Goal: Find specific page/section: Find specific page/section

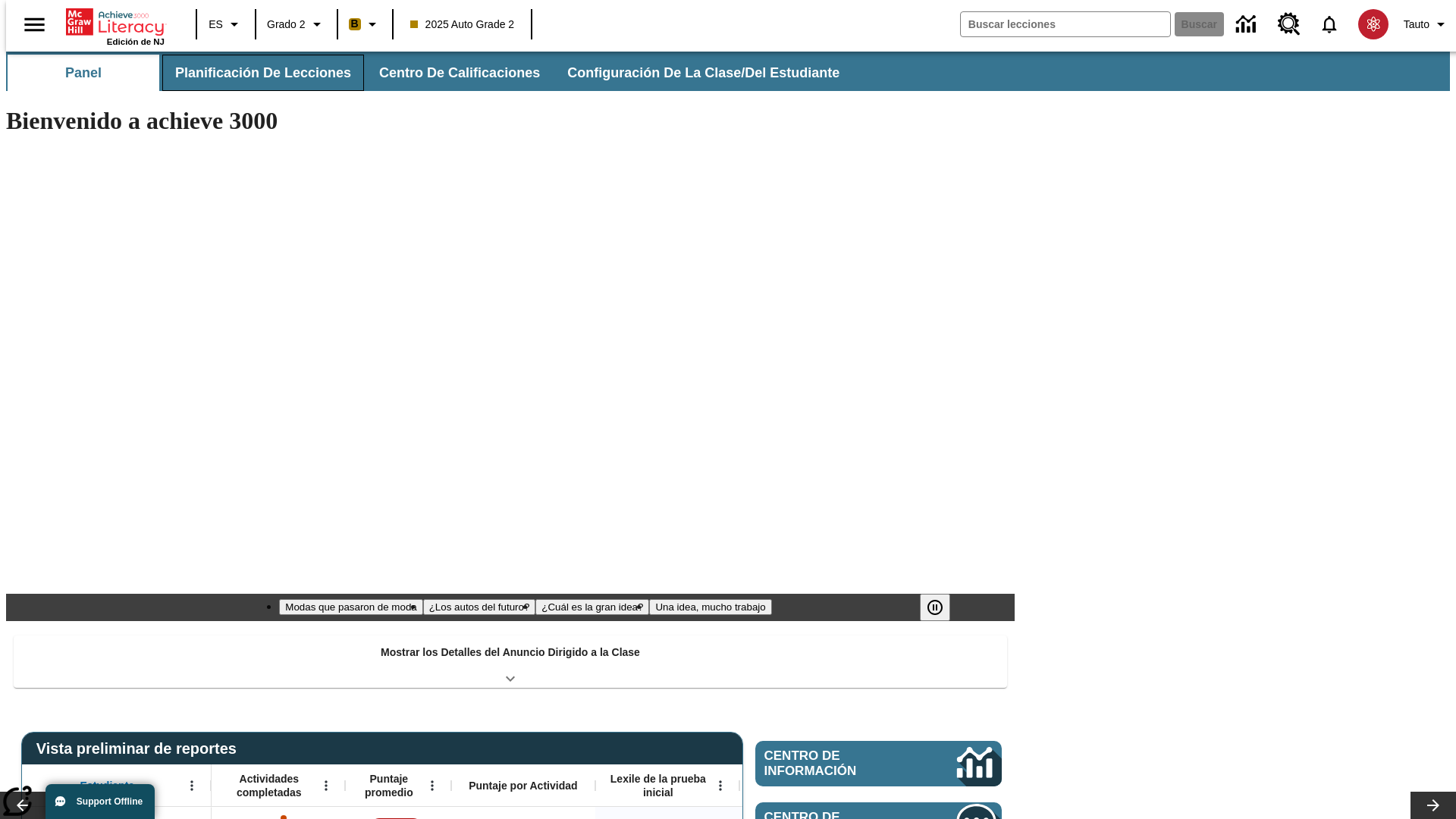
click at [254, 73] on span "Planificación de lecciones" at bounding box center [263, 73] width 176 height 17
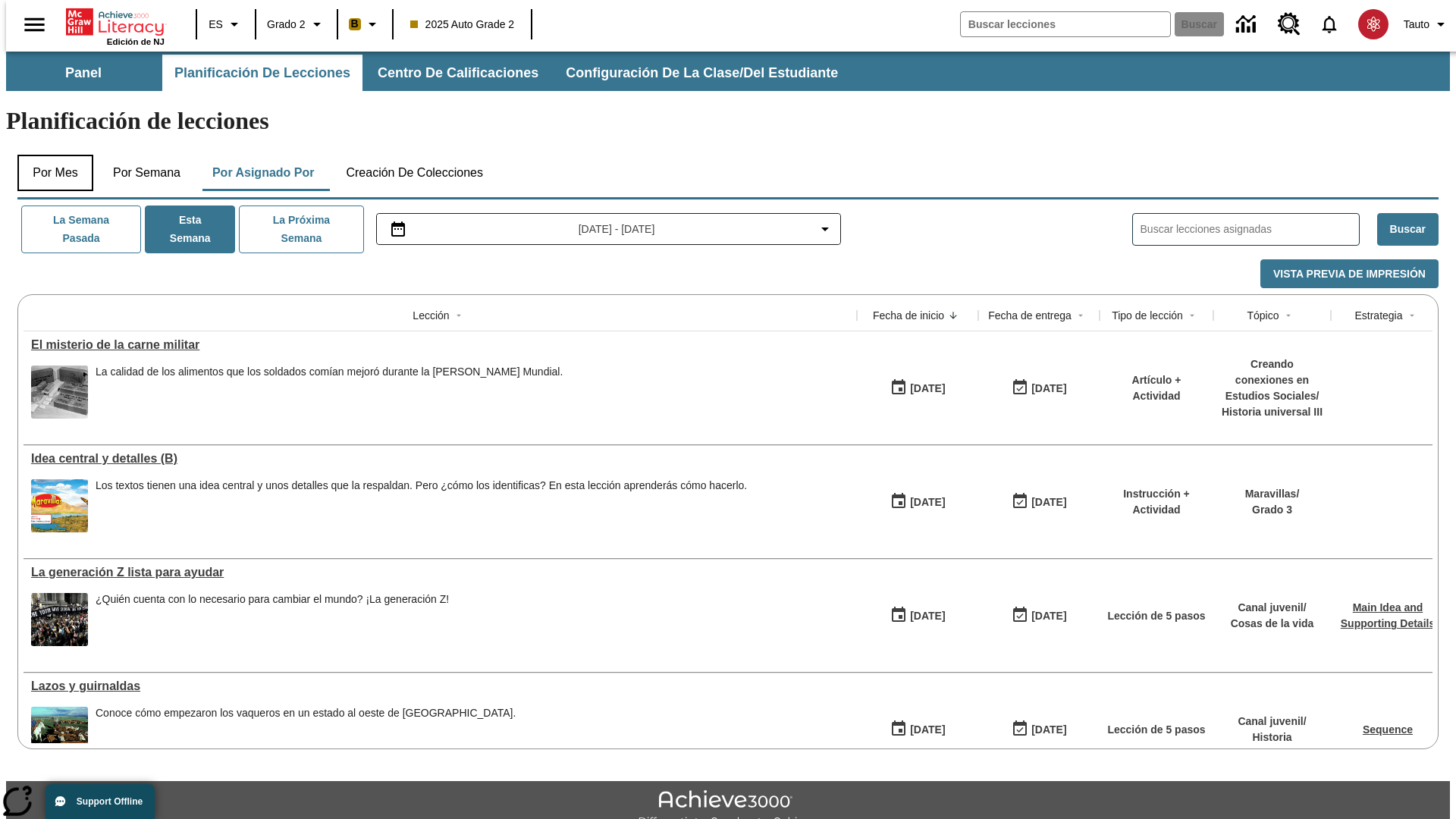
click at [50, 155] on button "Por mes" at bounding box center [55, 173] width 76 height 36
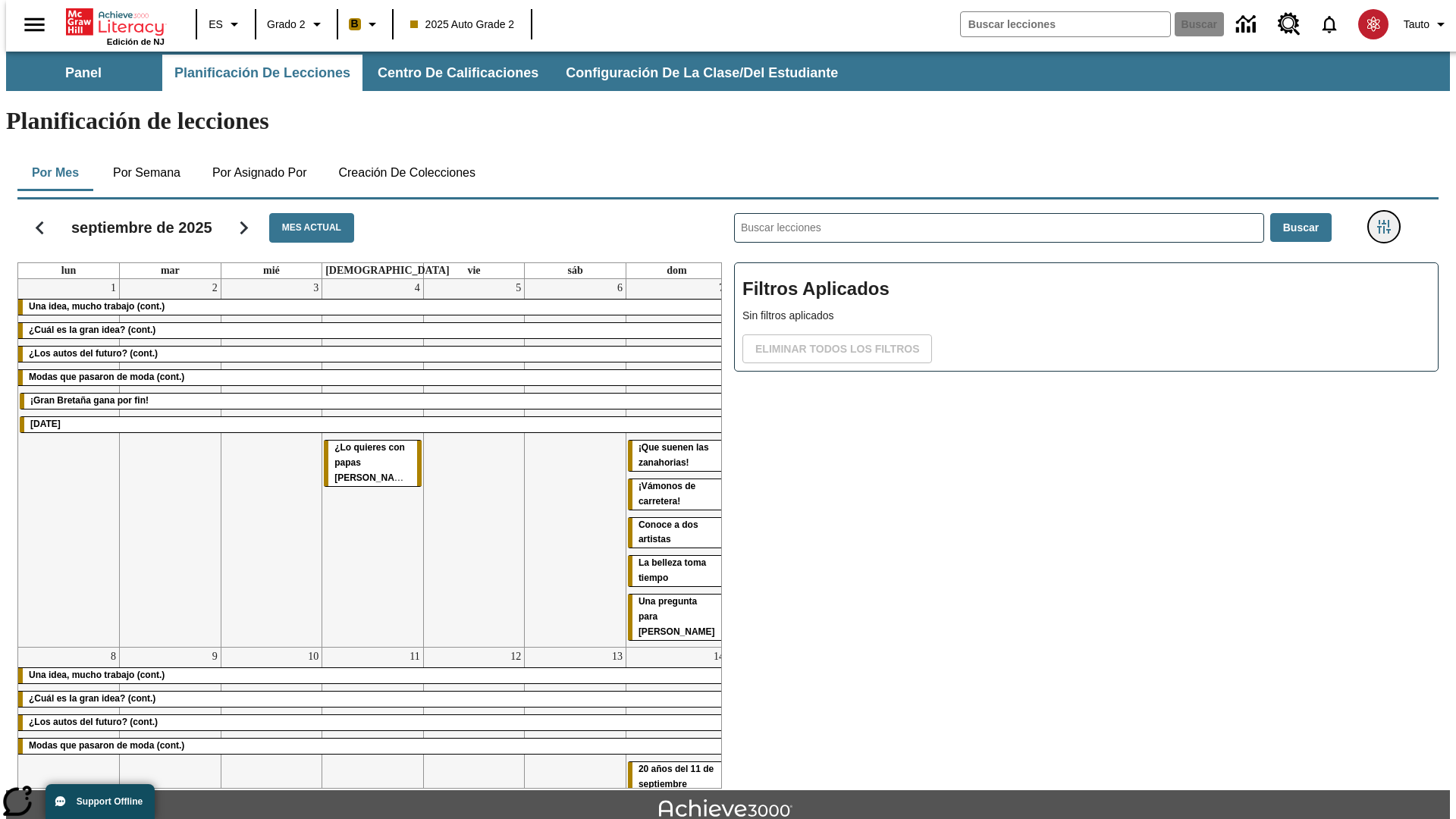
click at [1389, 220] on icon "Menú lateral de filtros" at bounding box center [1384, 227] width 14 height 14
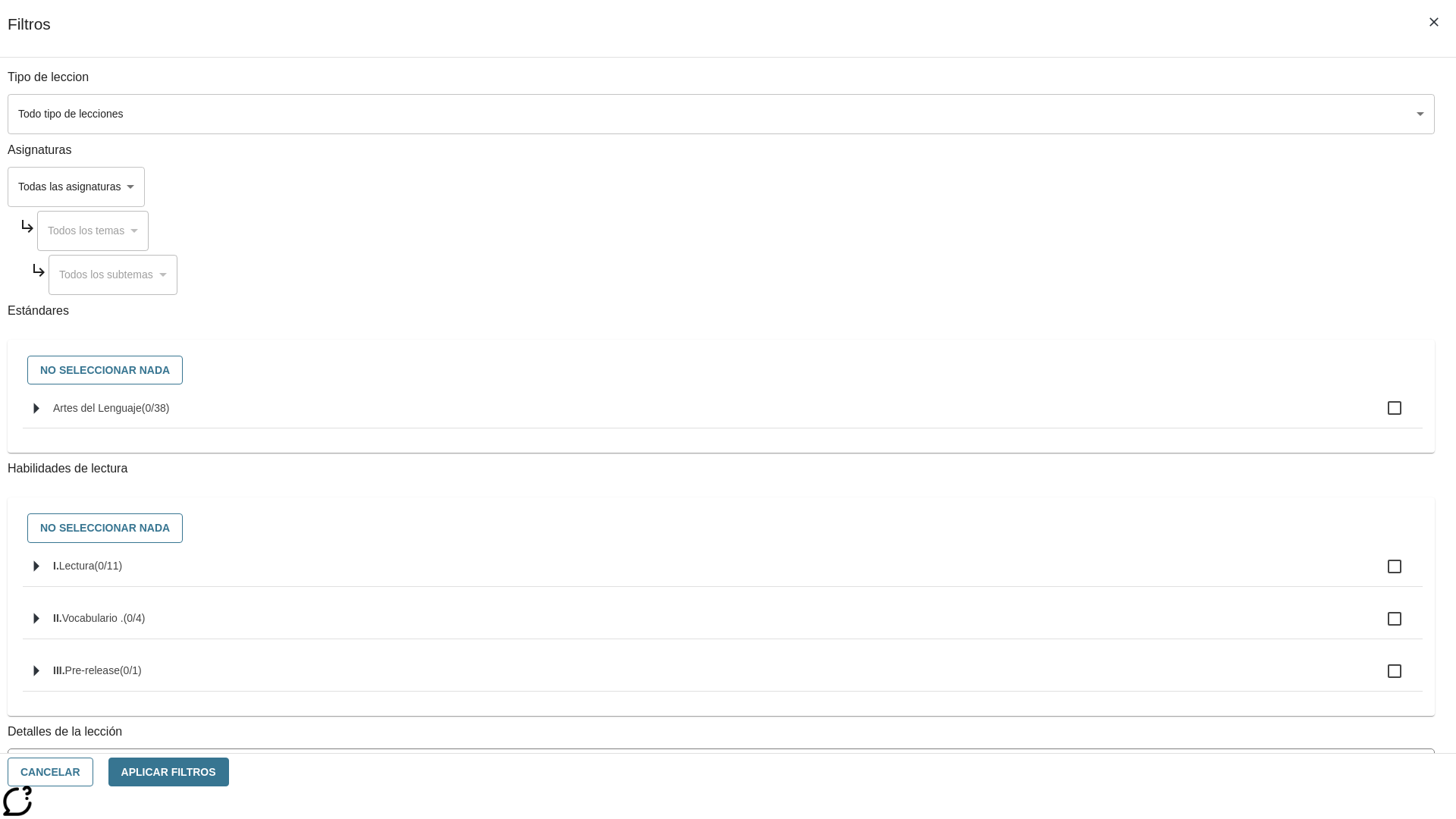
click at [1082, 818] on span "La lección cuenta con los 5 pasos de la Rutina de lectoescritura" at bounding box center [711, 830] width 1389 height 16
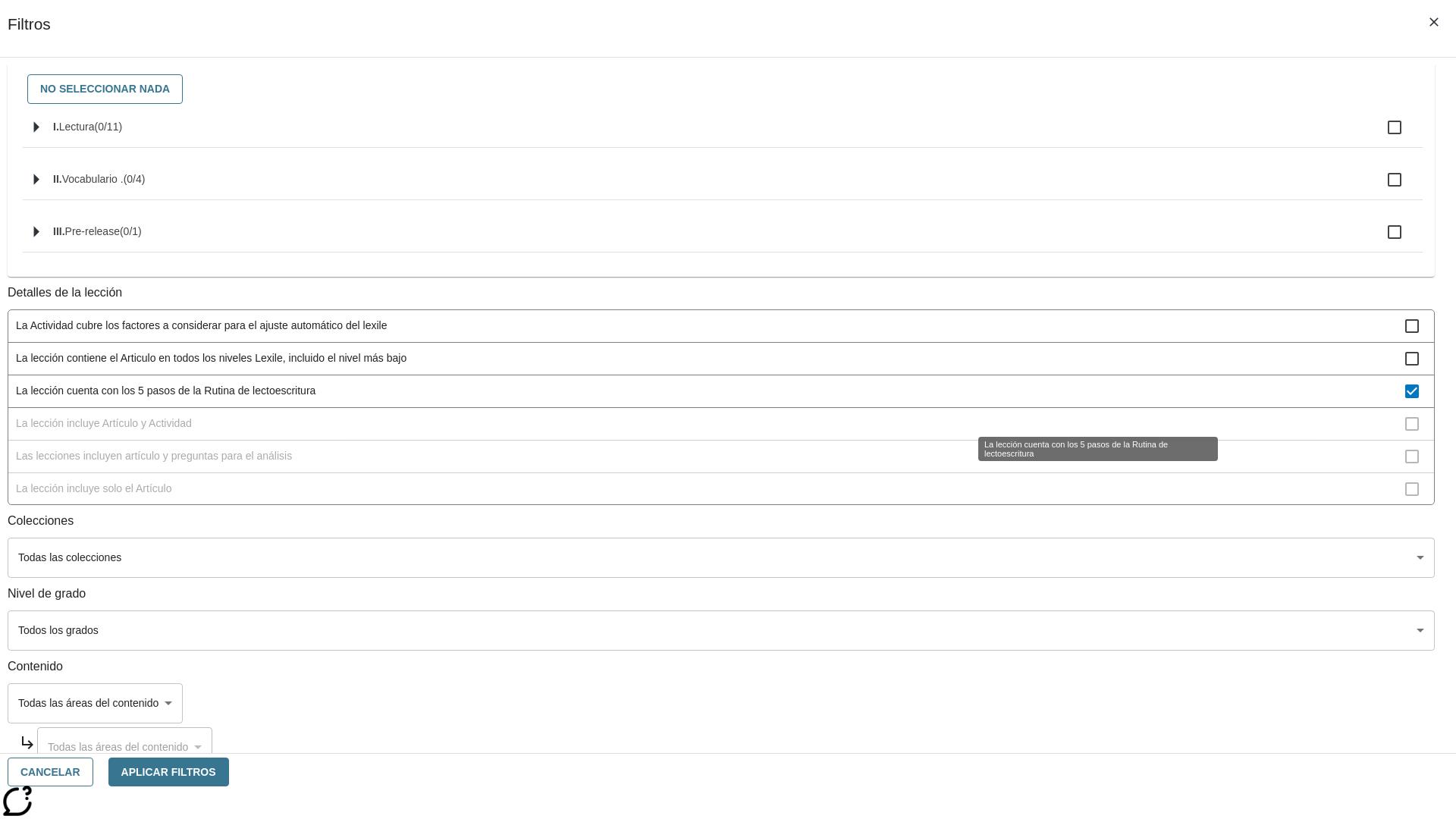
click at [1082, 399] on span "La lección cuenta con los 5 pasos de la Rutina de lectoescritura" at bounding box center [711, 391] width 1389 height 16
checkbox input "false"
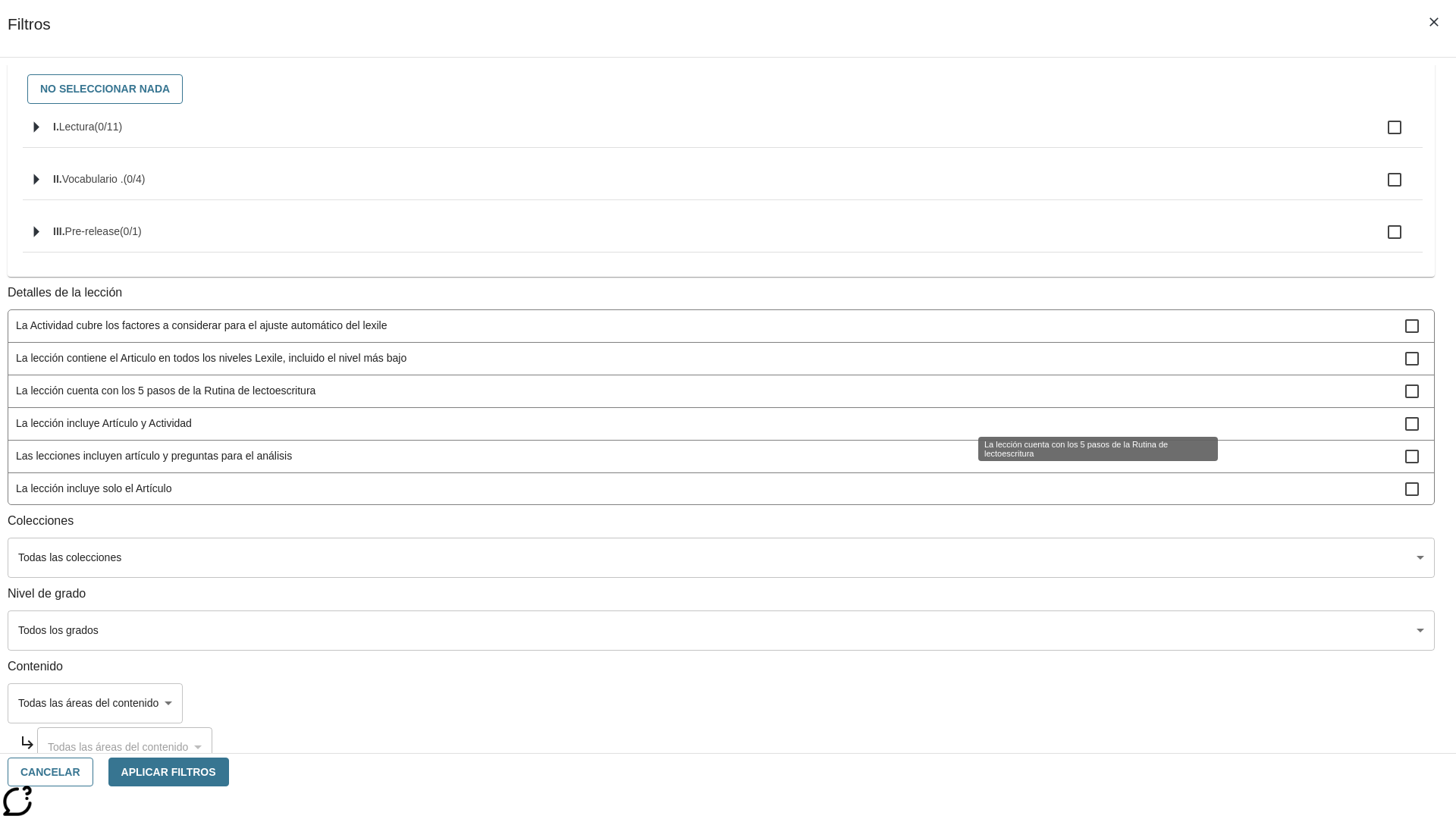
click at [1082, 432] on span "La lección incluye Artículo y Actividad" at bounding box center [711, 423] width 1389 height 16
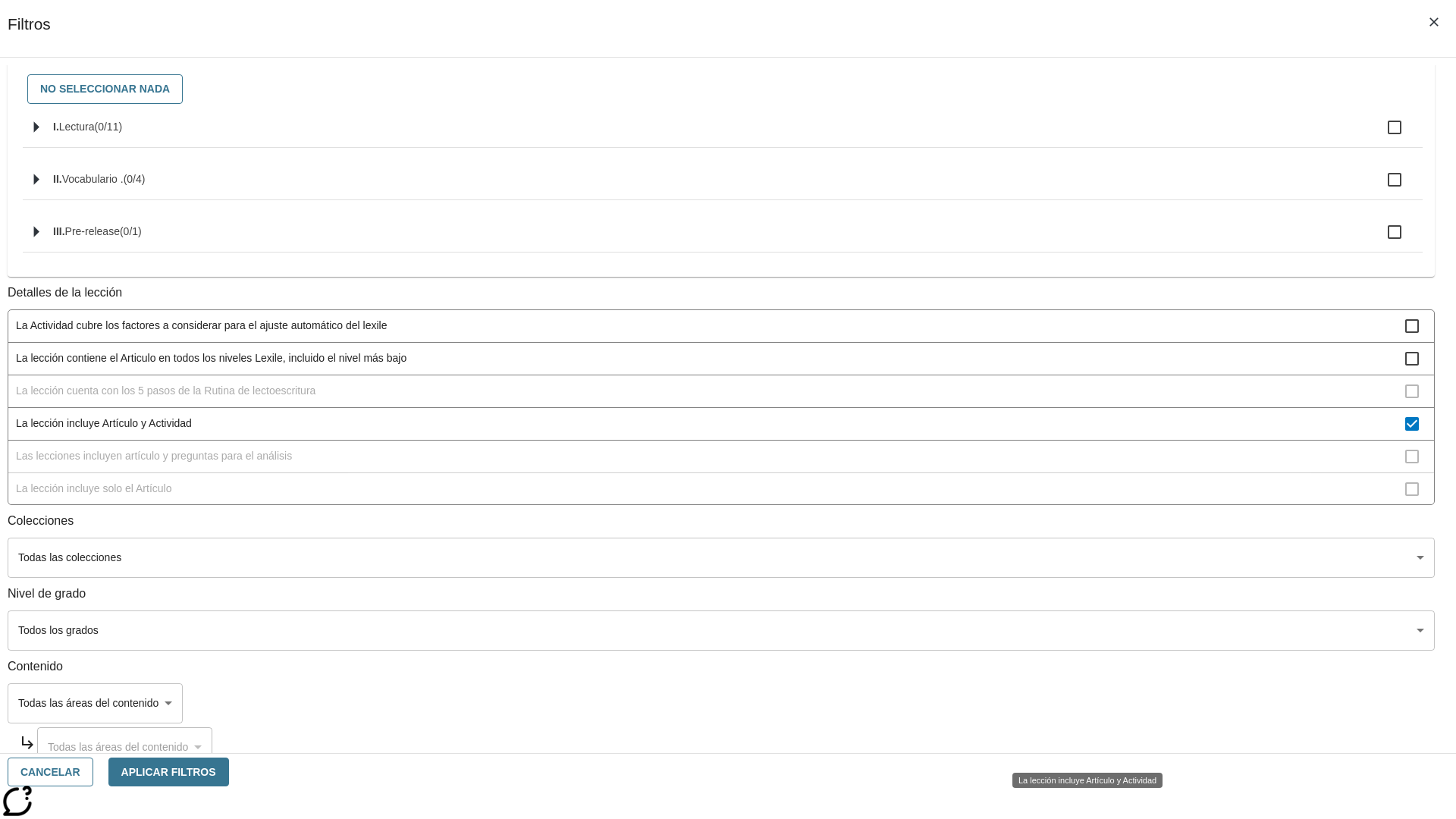
scroll to position [136, 0]
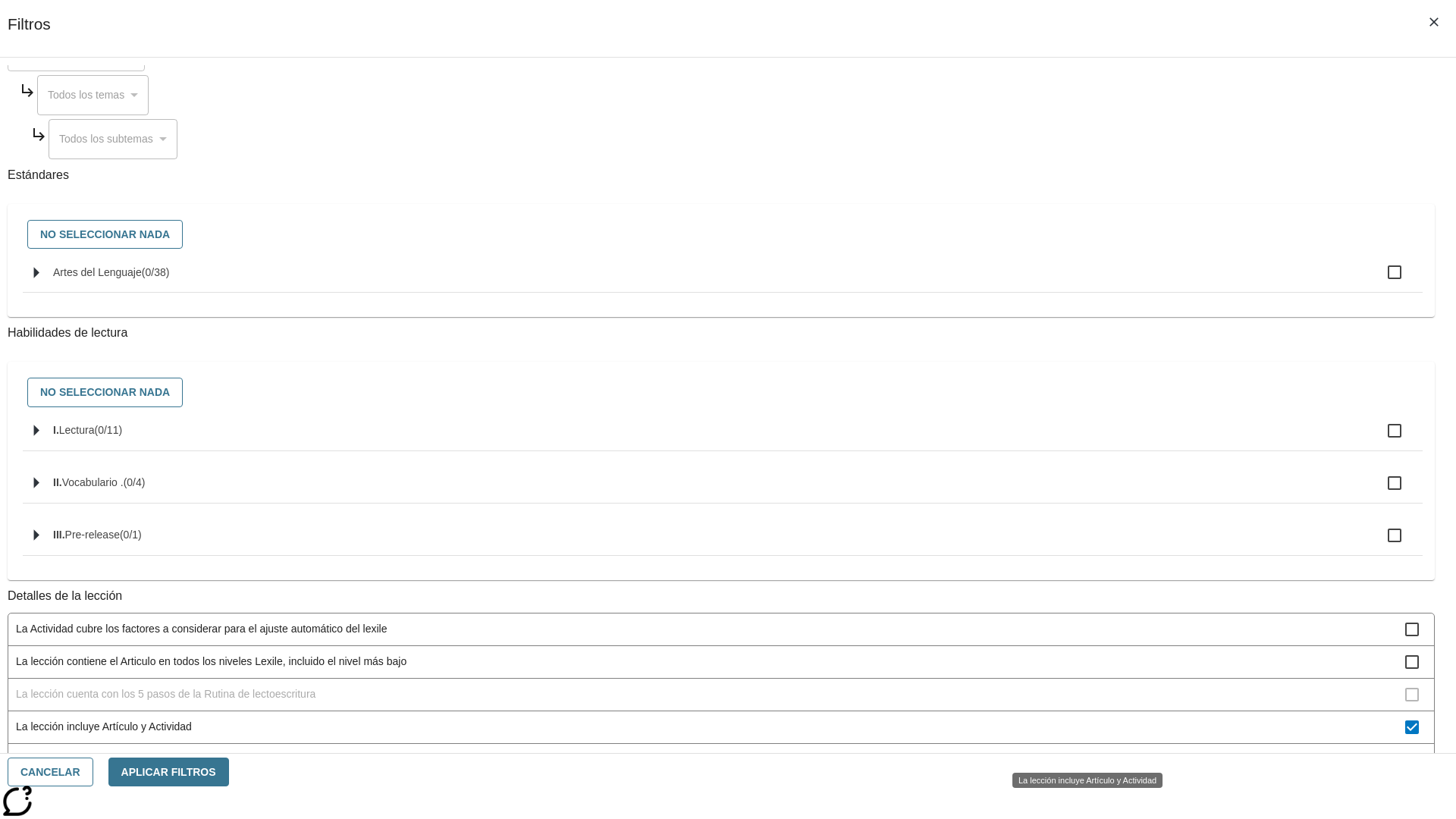
click at [1082, 735] on span "La lección incluye Artículo y Actividad" at bounding box center [711, 727] width 1389 height 16
checkbox input "false"
click at [1082, 752] on span "Las lecciones incluyen artículo y preguntas para el análisis" at bounding box center [711, 759] width 1389 height 16
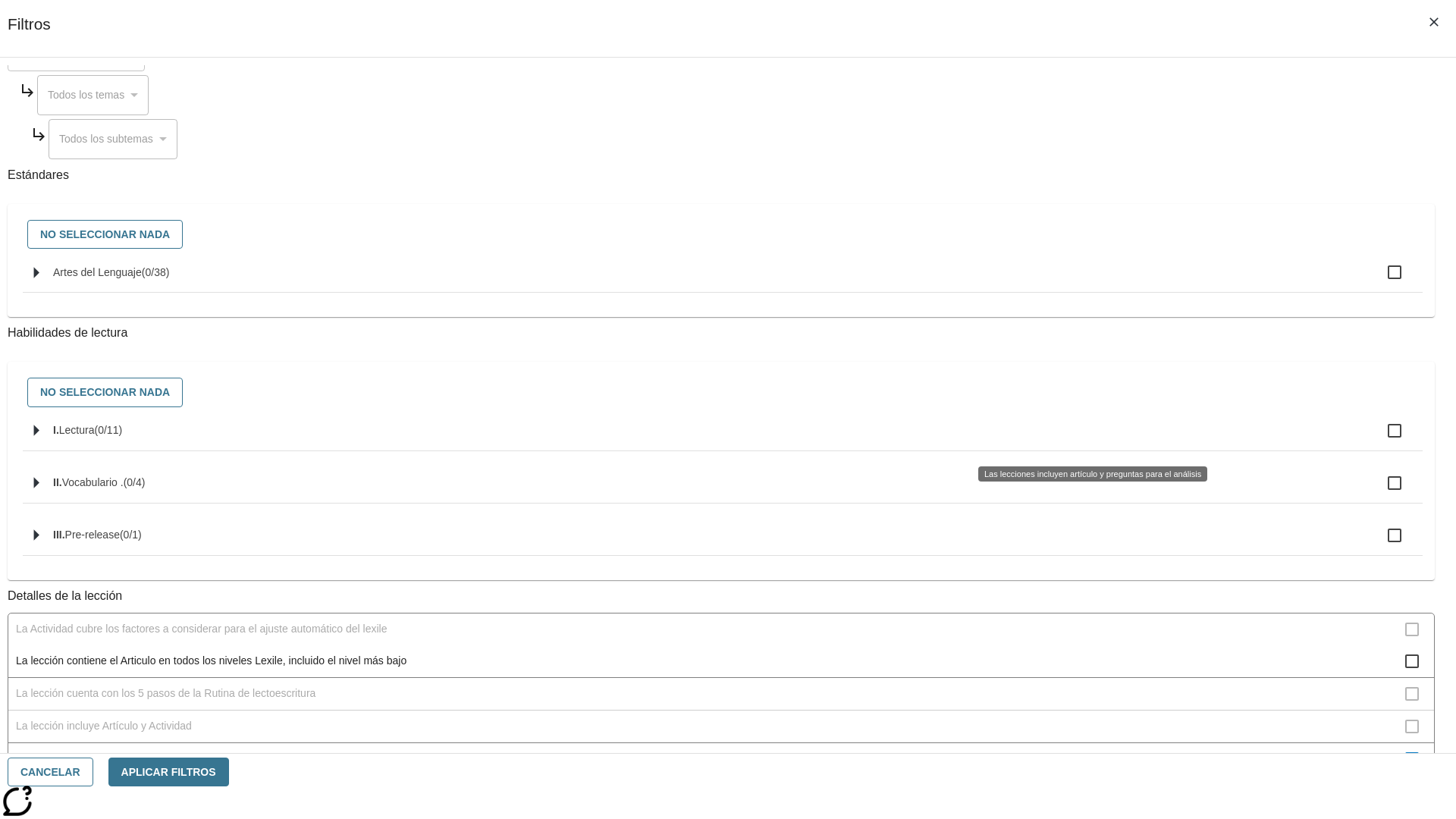
scroll to position [474, 0]
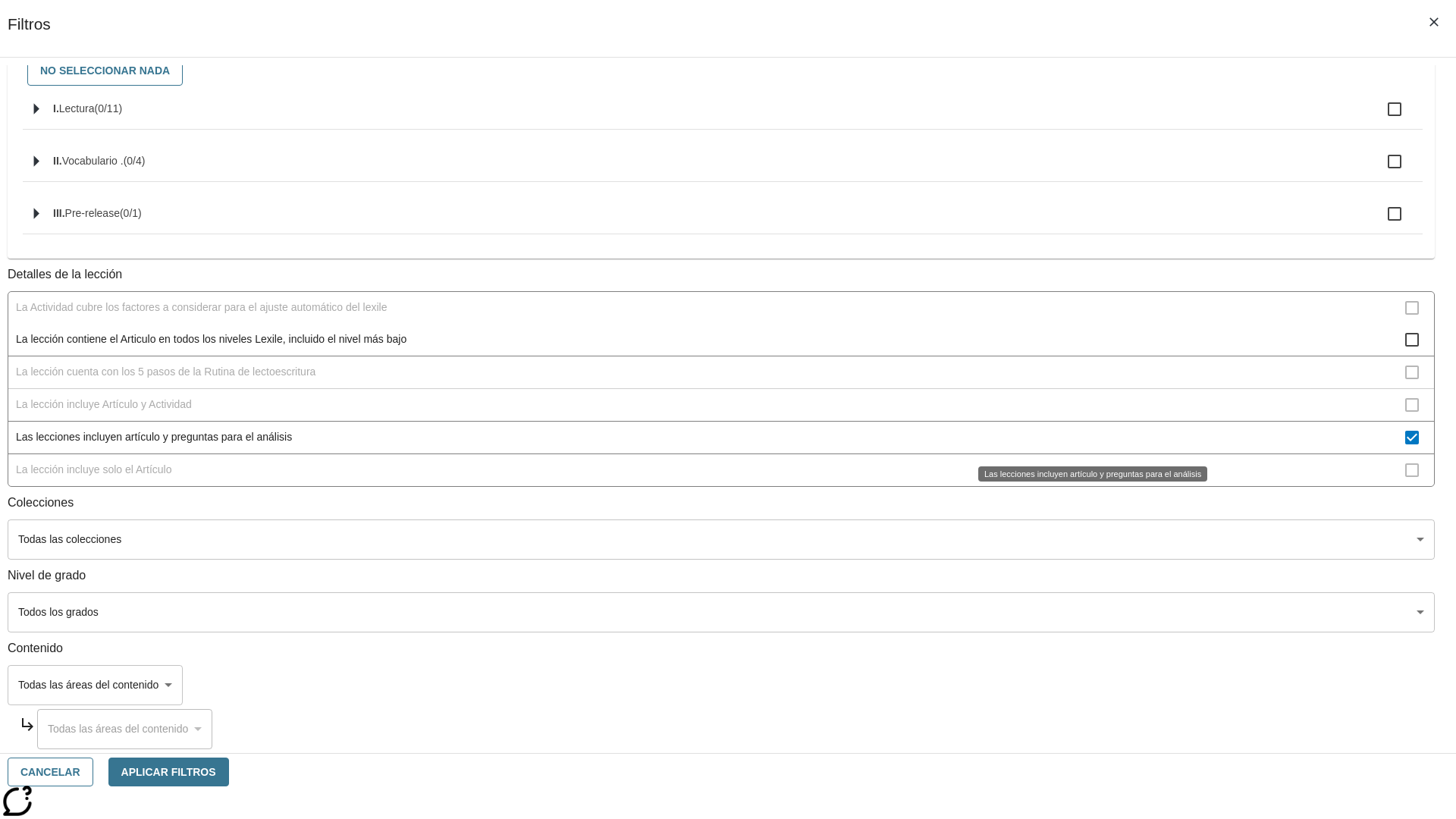
click at [1082, 438] on span "Las lecciones incluyen artículo y preguntas para el análisis" at bounding box center [711, 437] width 1389 height 16
checkbox input "false"
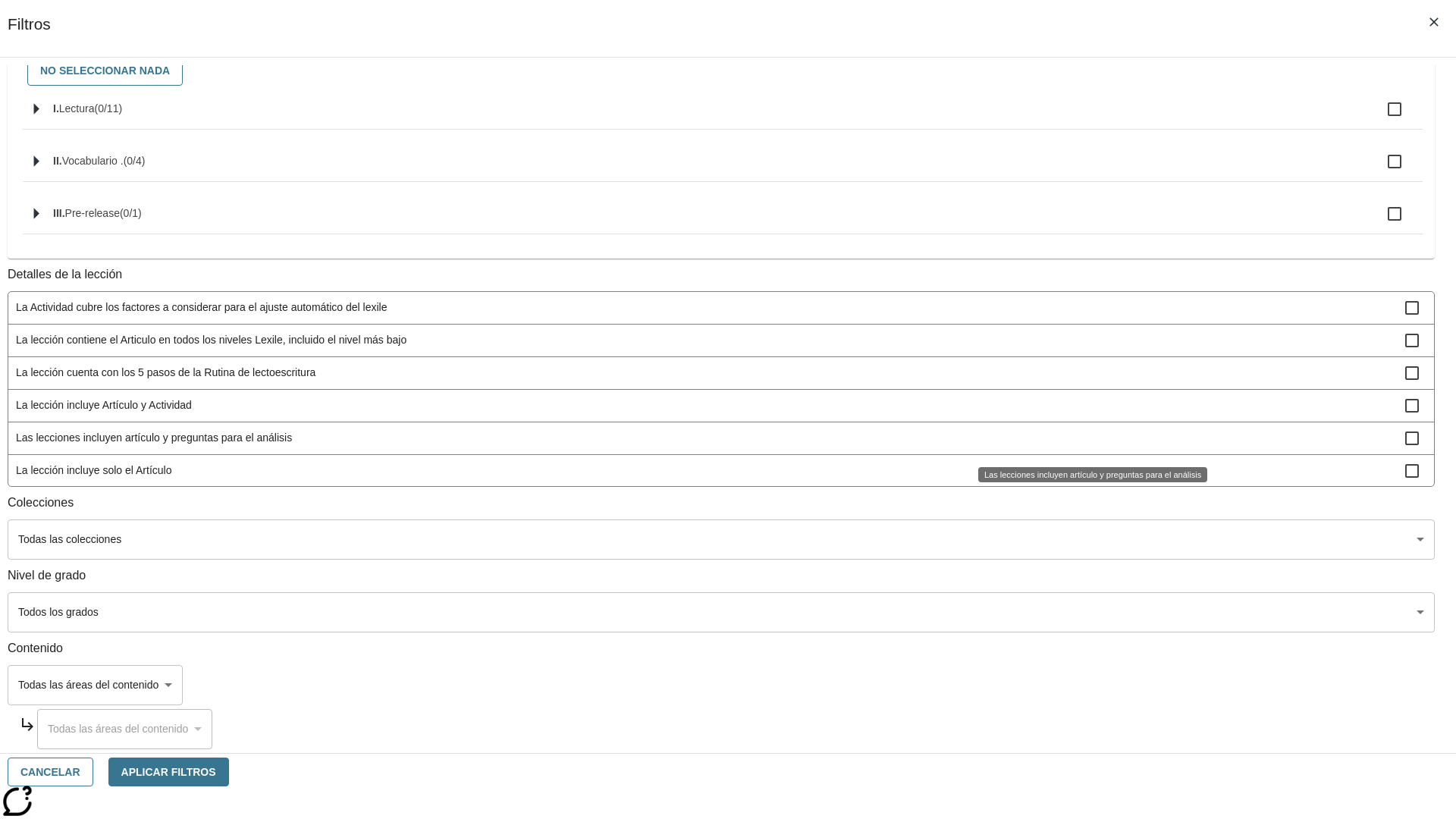
click at [1082, 479] on span "La lección incluye solo el Artículo" at bounding box center [711, 471] width 1389 height 16
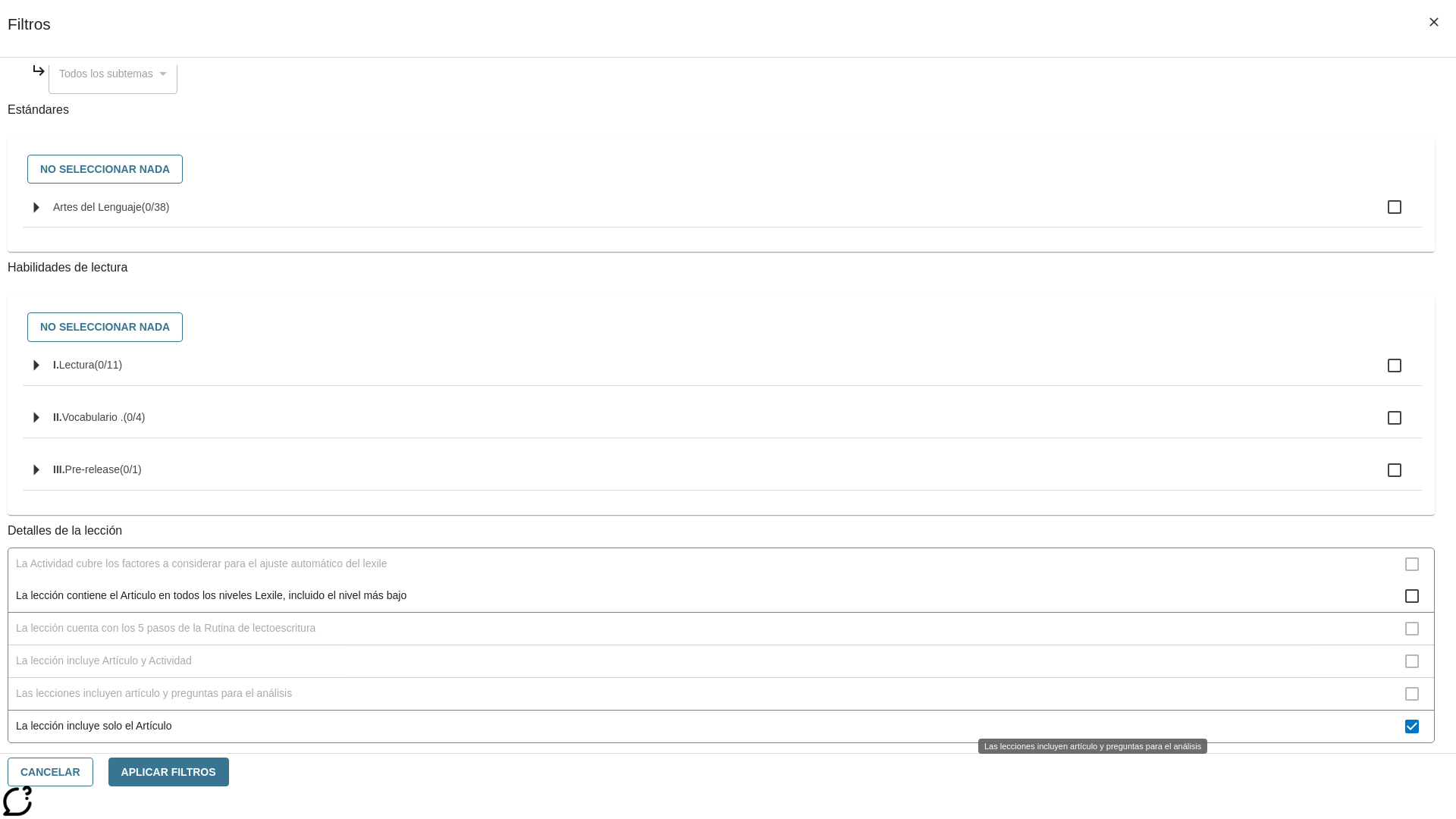
click at [1082, 718] on span "La lección incluye solo el Artículo" at bounding box center [711, 726] width 1389 height 16
checkbox input "false"
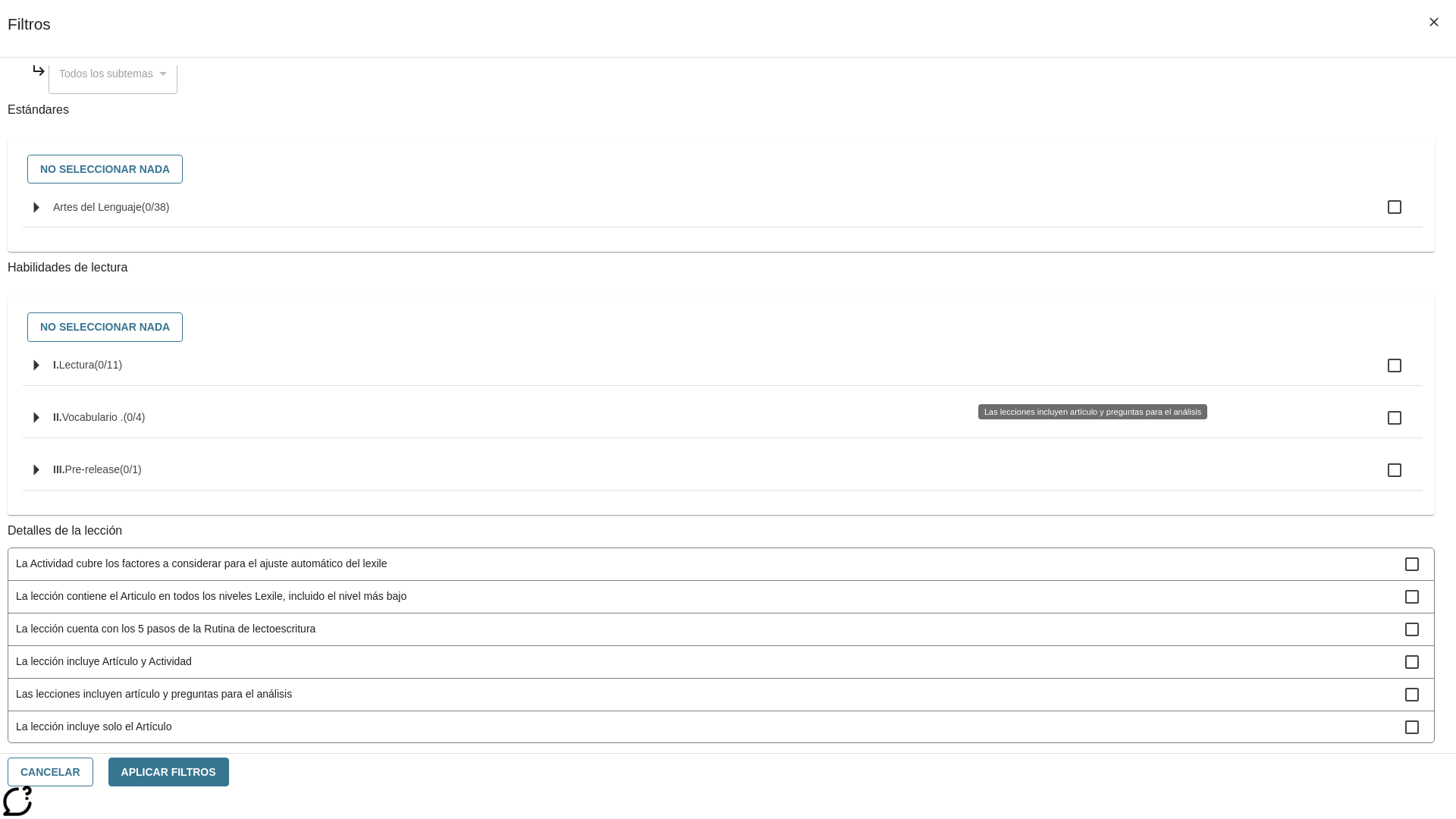
scroll to position [454, 0]
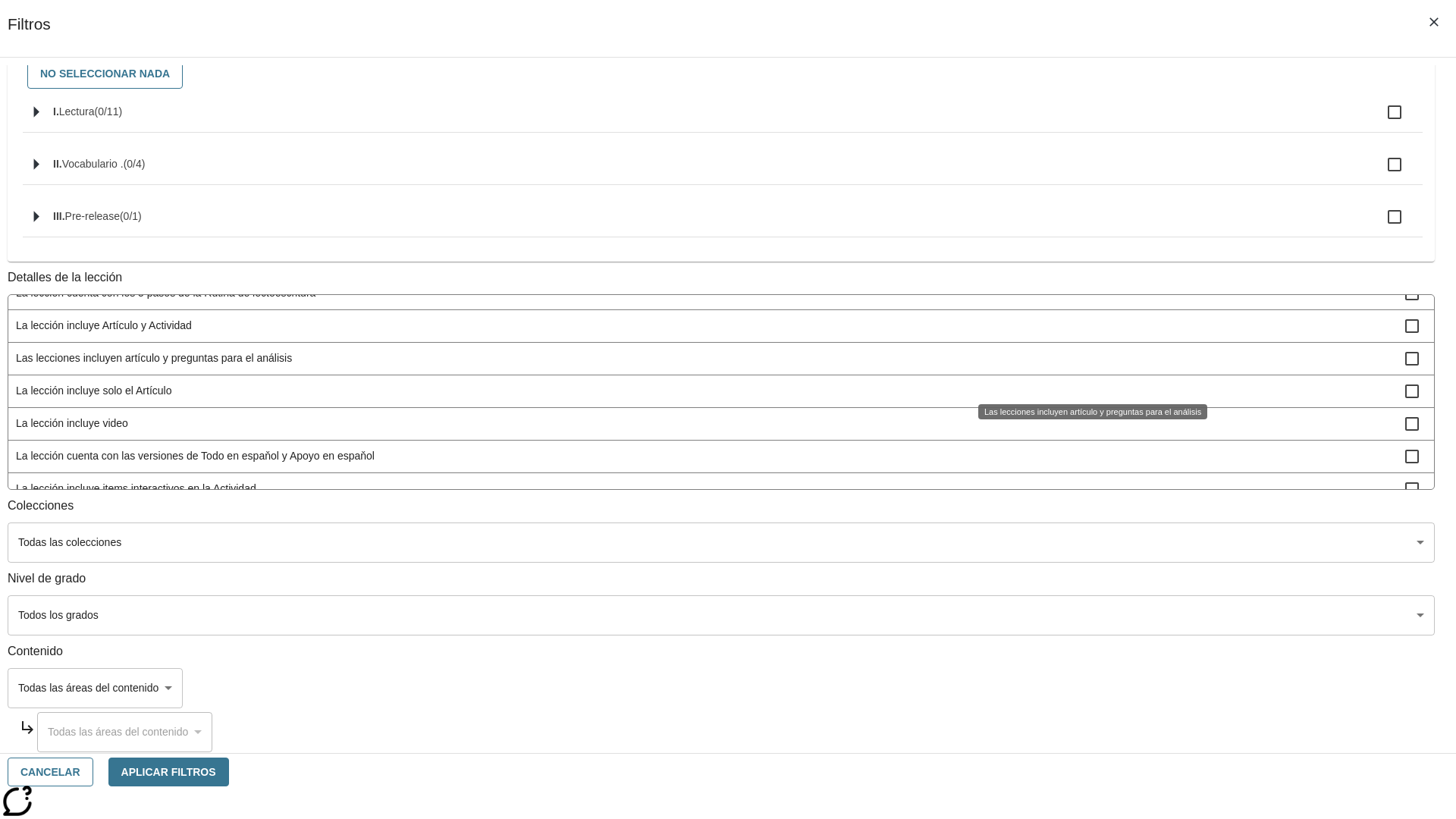
click at [1082, 497] on span "La lección incluye items interactivos en la Actividad" at bounding box center [711, 489] width 1389 height 16
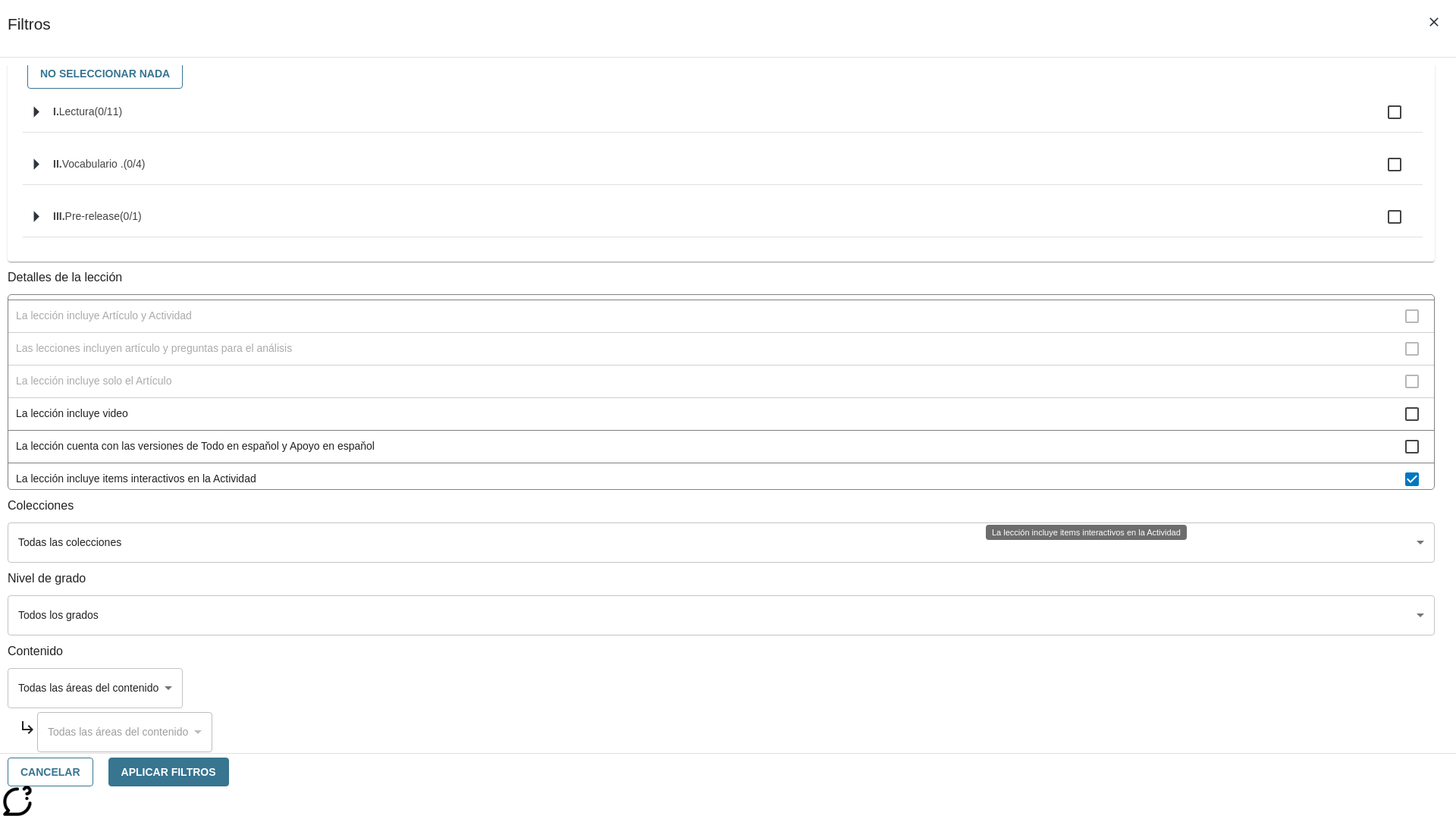
click at [1082, 487] on span "La lección incluye items interactivos en la Actividad" at bounding box center [711, 479] width 1389 height 16
checkbox input "false"
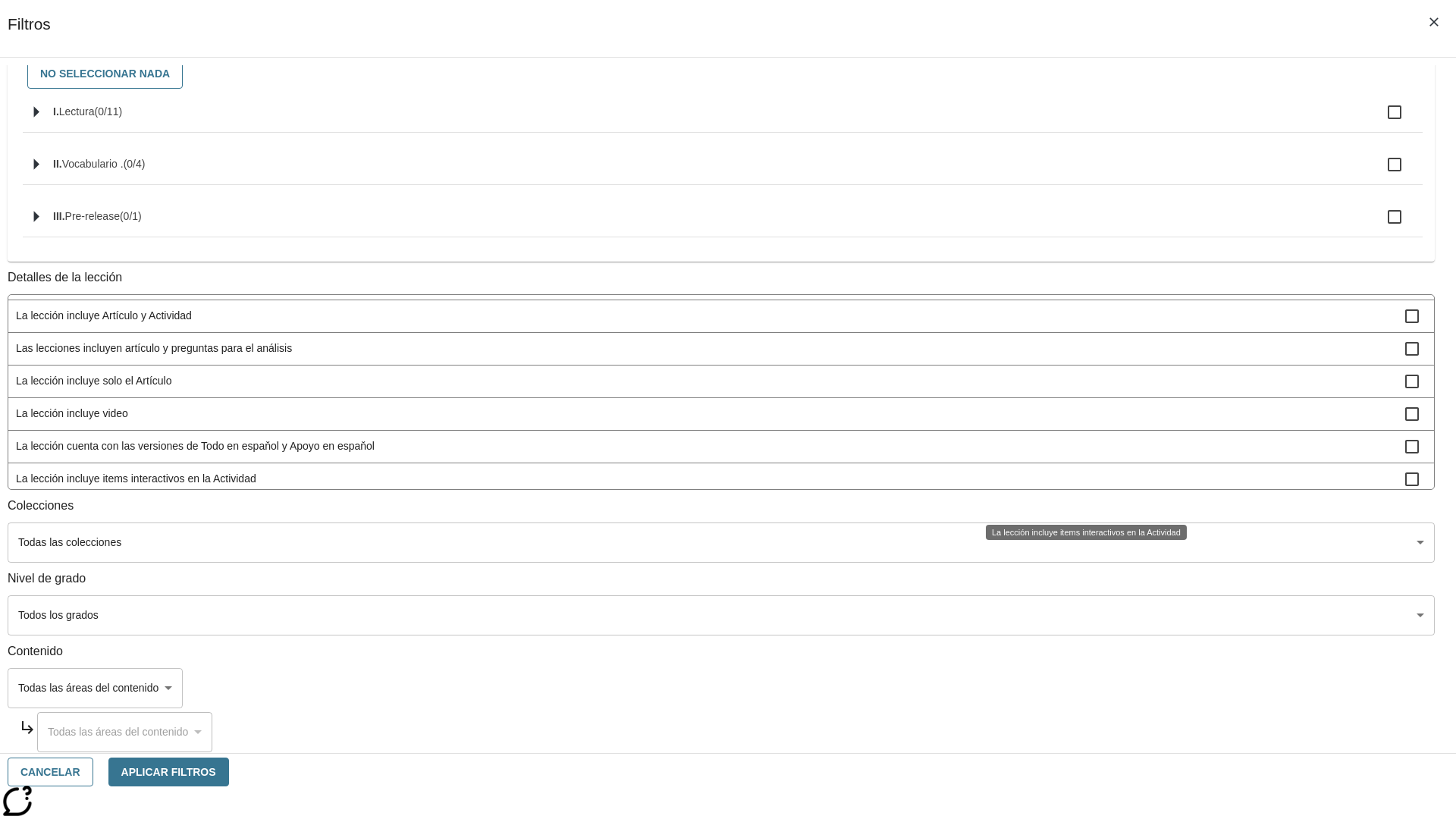
click at [1082, 504] on span "La lección incluye Instrucción y Actividad" at bounding box center [711, 512] width 1389 height 16
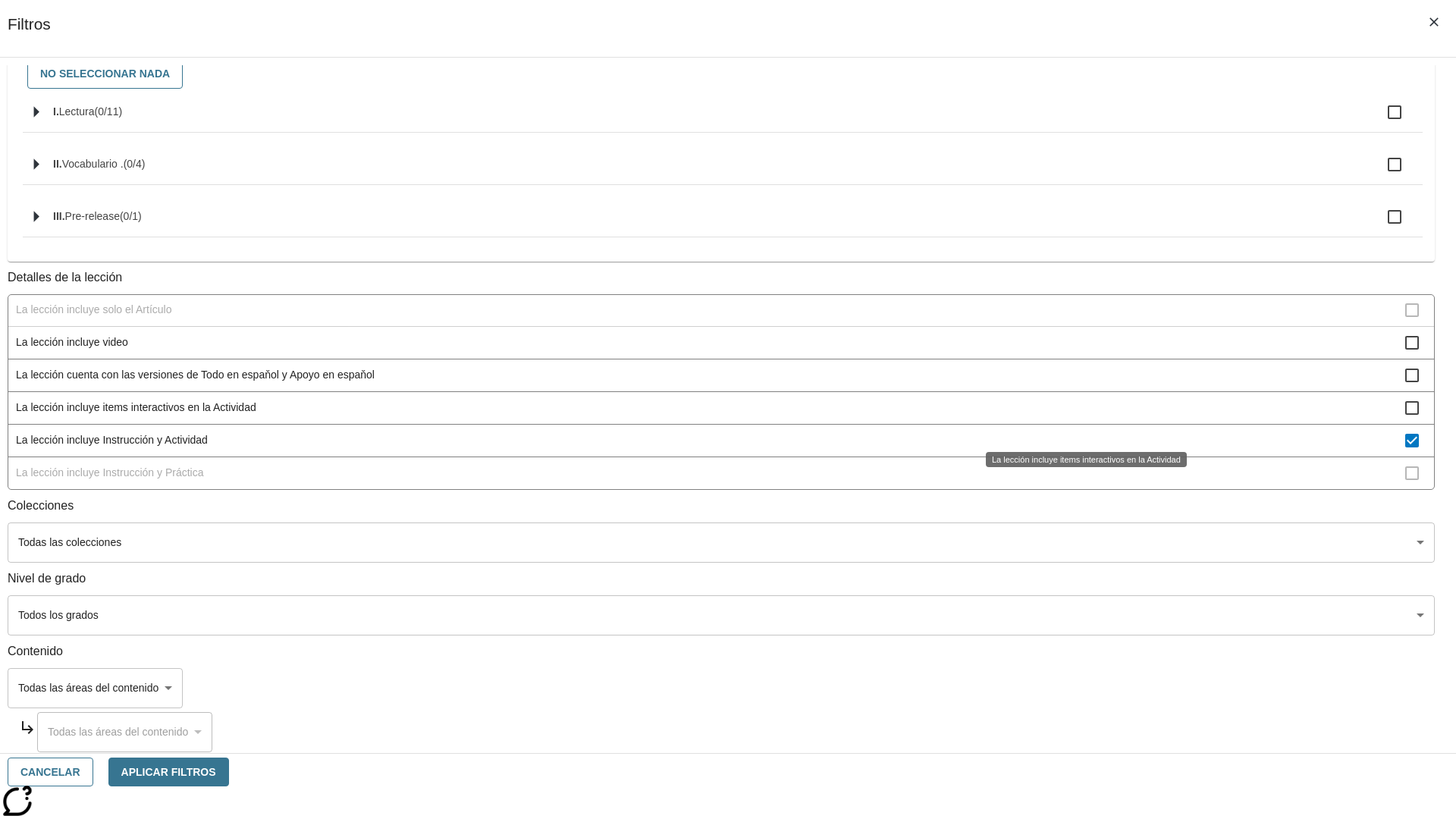
click at [1082, 448] on span "La lección incluye Instrucción y Actividad" at bounding box center [711, 441] width 1389 height 16
checkbox input "false"
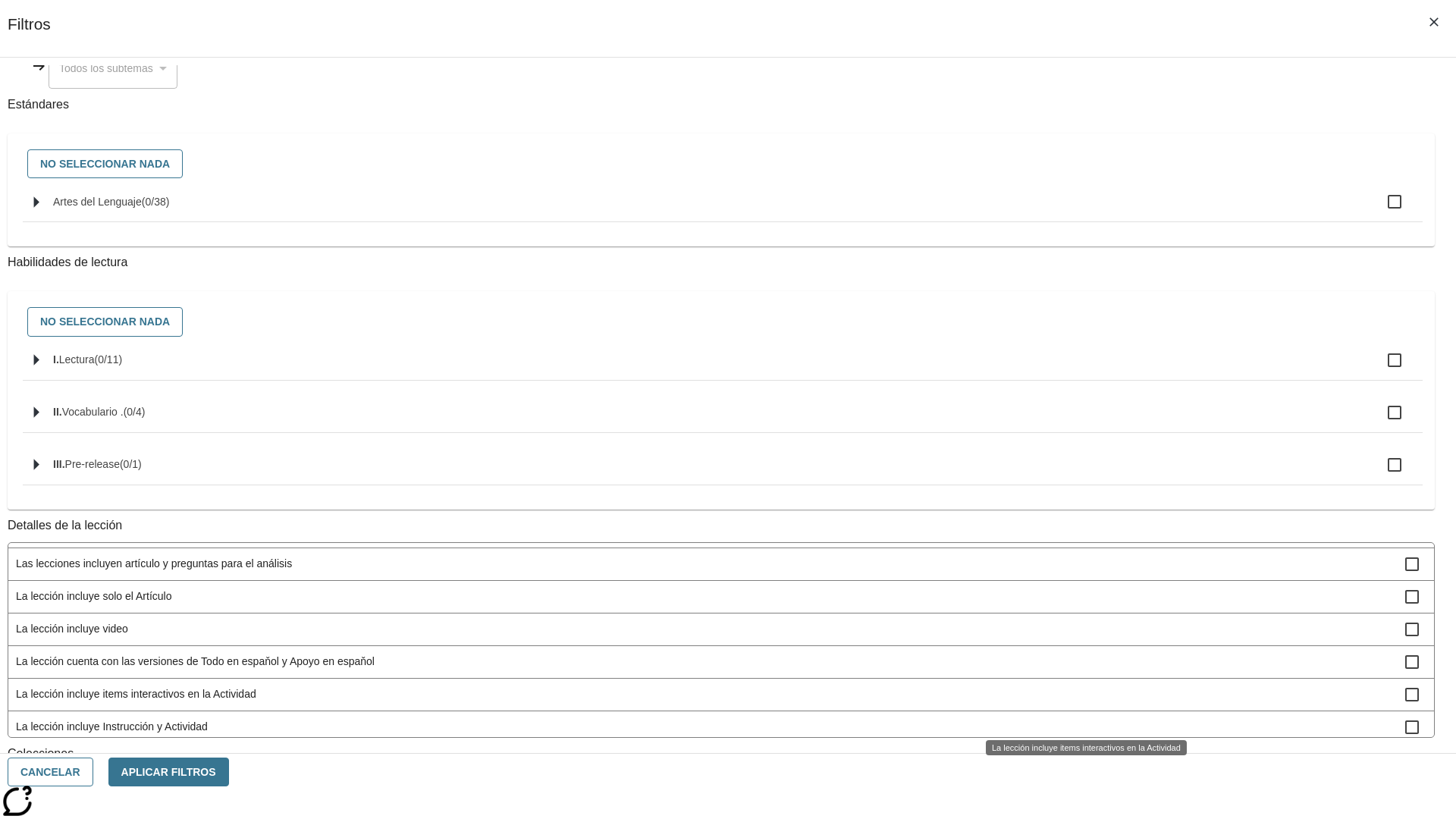
click at [1082, 752] on span "La lección incluye Instrucción y Práctica" at bounding box center [711, 759] width 1389 height 16
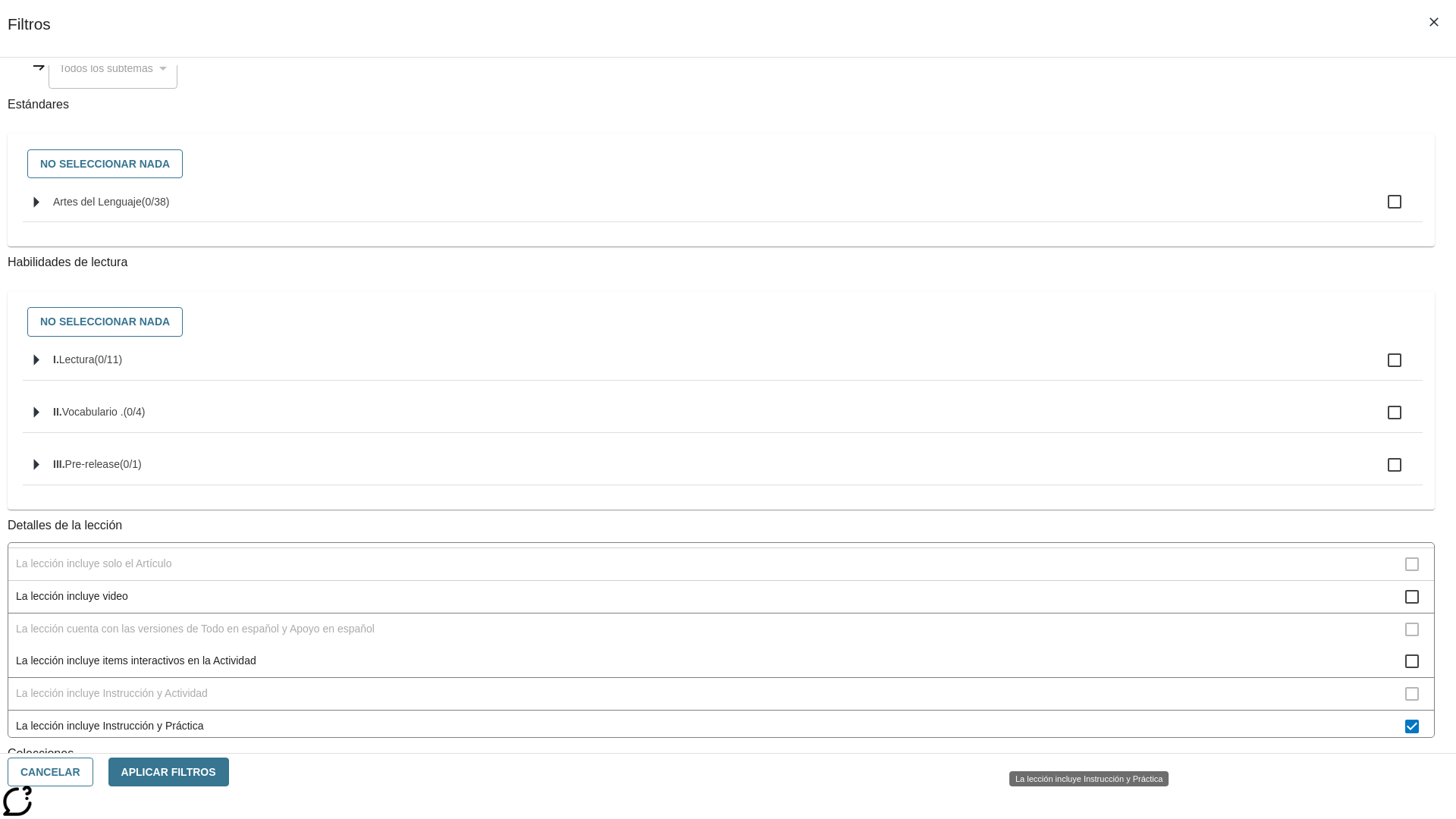
click at [1082, 734] on span "La lección incluye Instrucción y Práctica" at bounding box center [711, 726] width 1389 height 16
checkbox input "false"
click at [1082, 409] on span "La Actividad cubre los factores a considerar para el ajuste automático del lexi…" at bounding box center [711, 401] width 1389 height 16
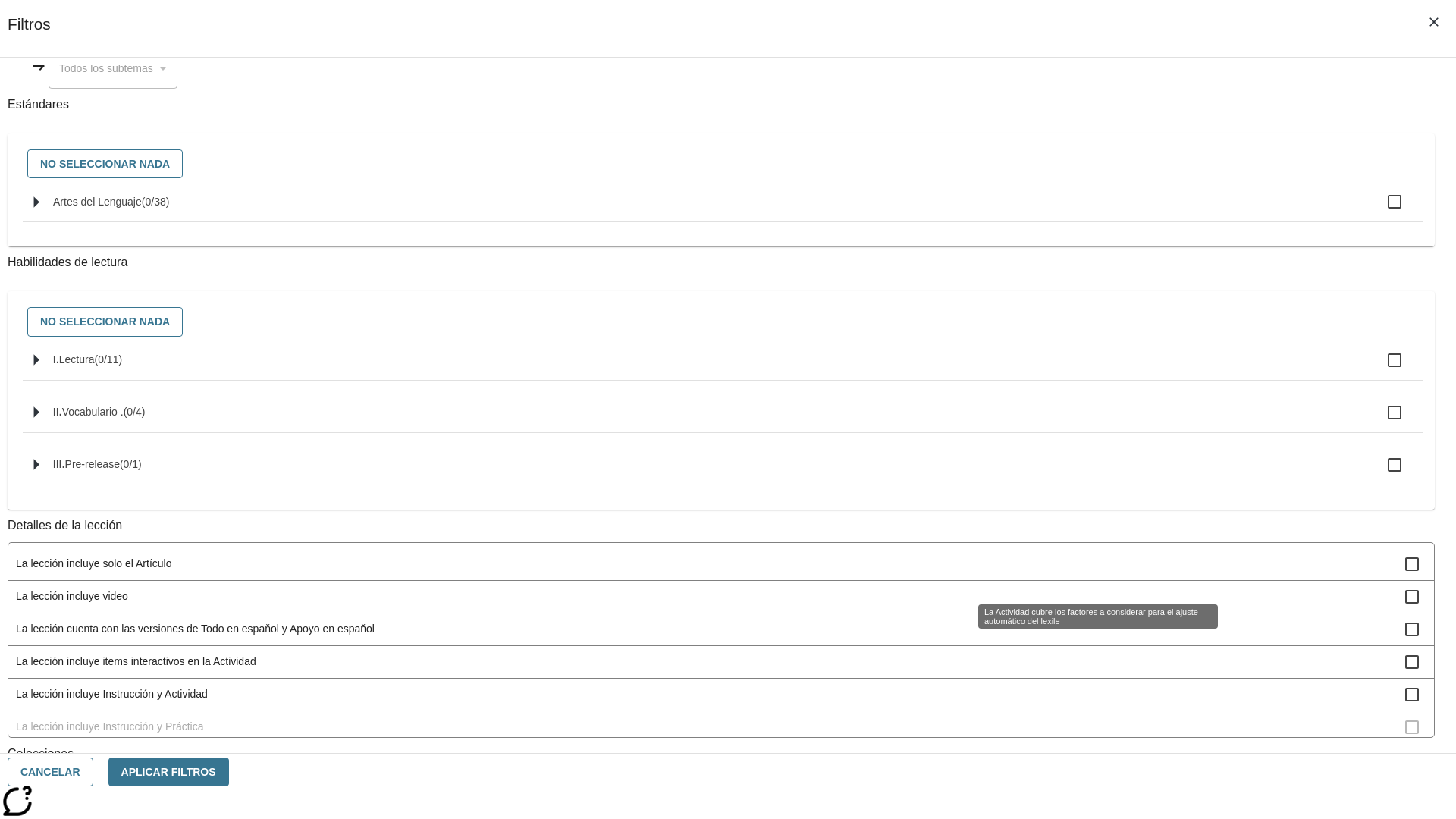
scroll to position [0, 0]
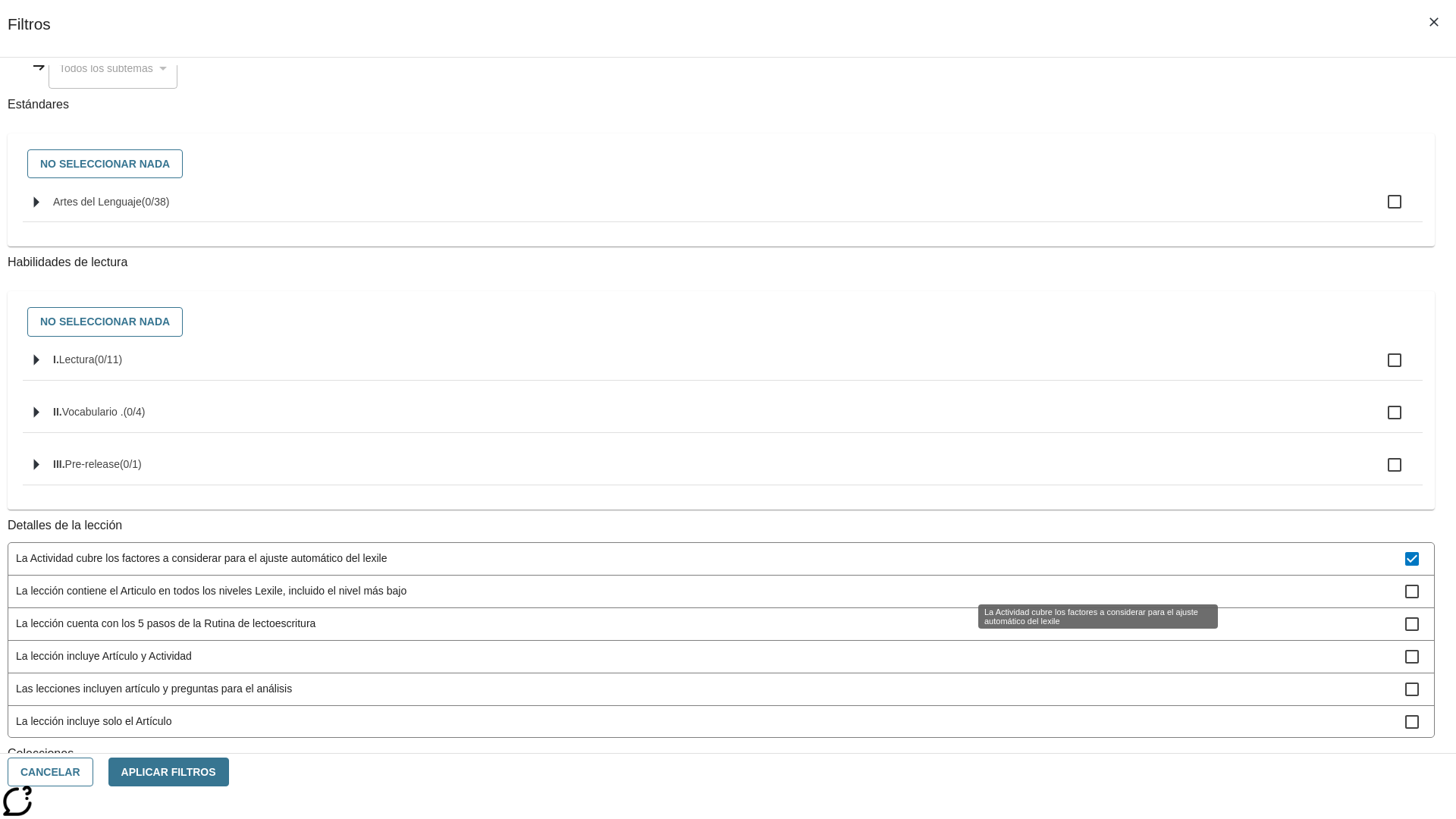
click at [1082, 567] on span "La Actividad cubre los factores a considerar para el ajuste automático del lexi…" at bounding box center [711, 558] width 1389 height 16
checkbox input "false"
click at [1082, 600] on span "La lección contiene el Articulo en todos los niveles Lexile, incluido el nivel …" at bounding box center [711, 591] width 1389 height 16
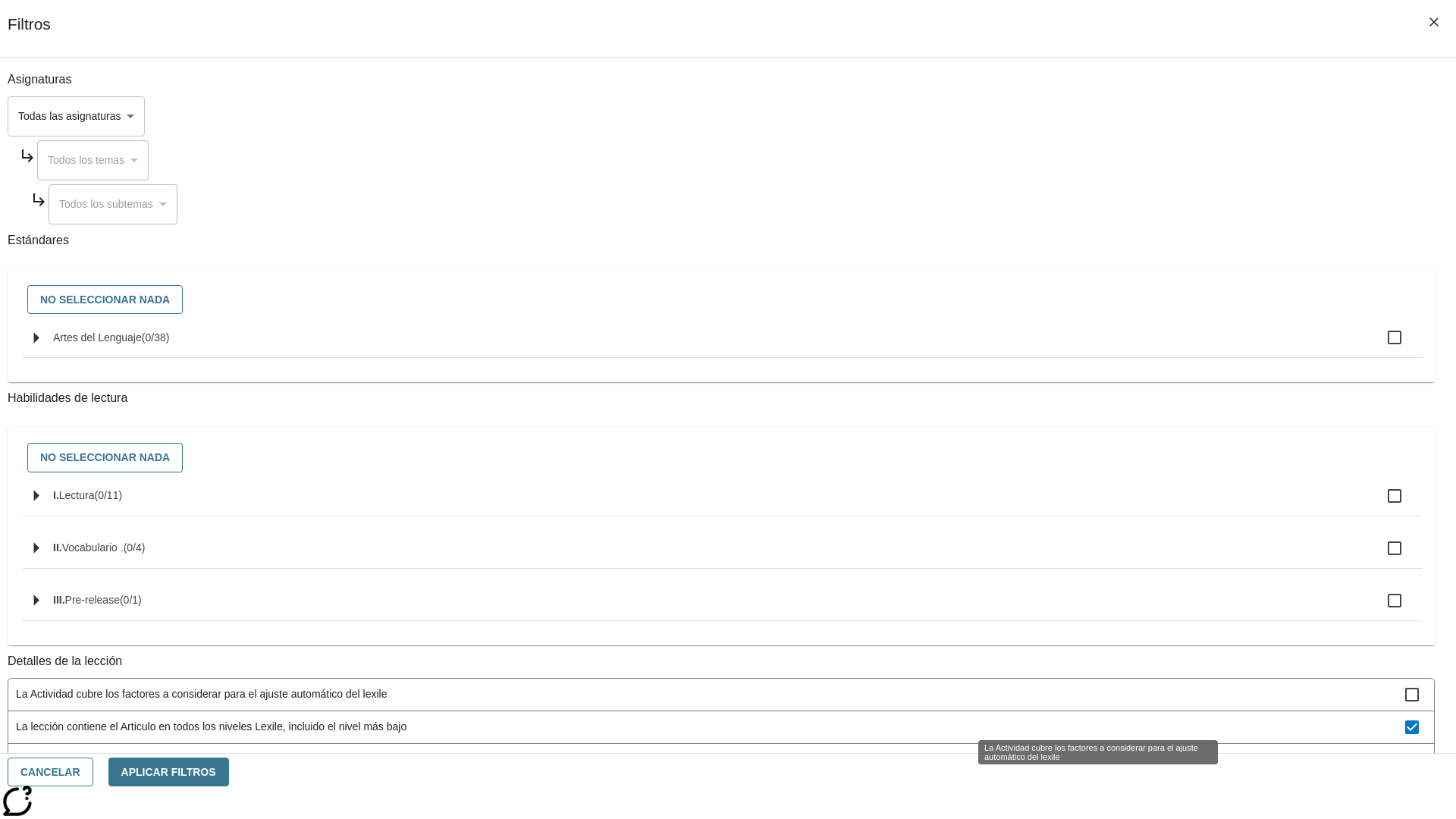
scroll to position [406, 0]
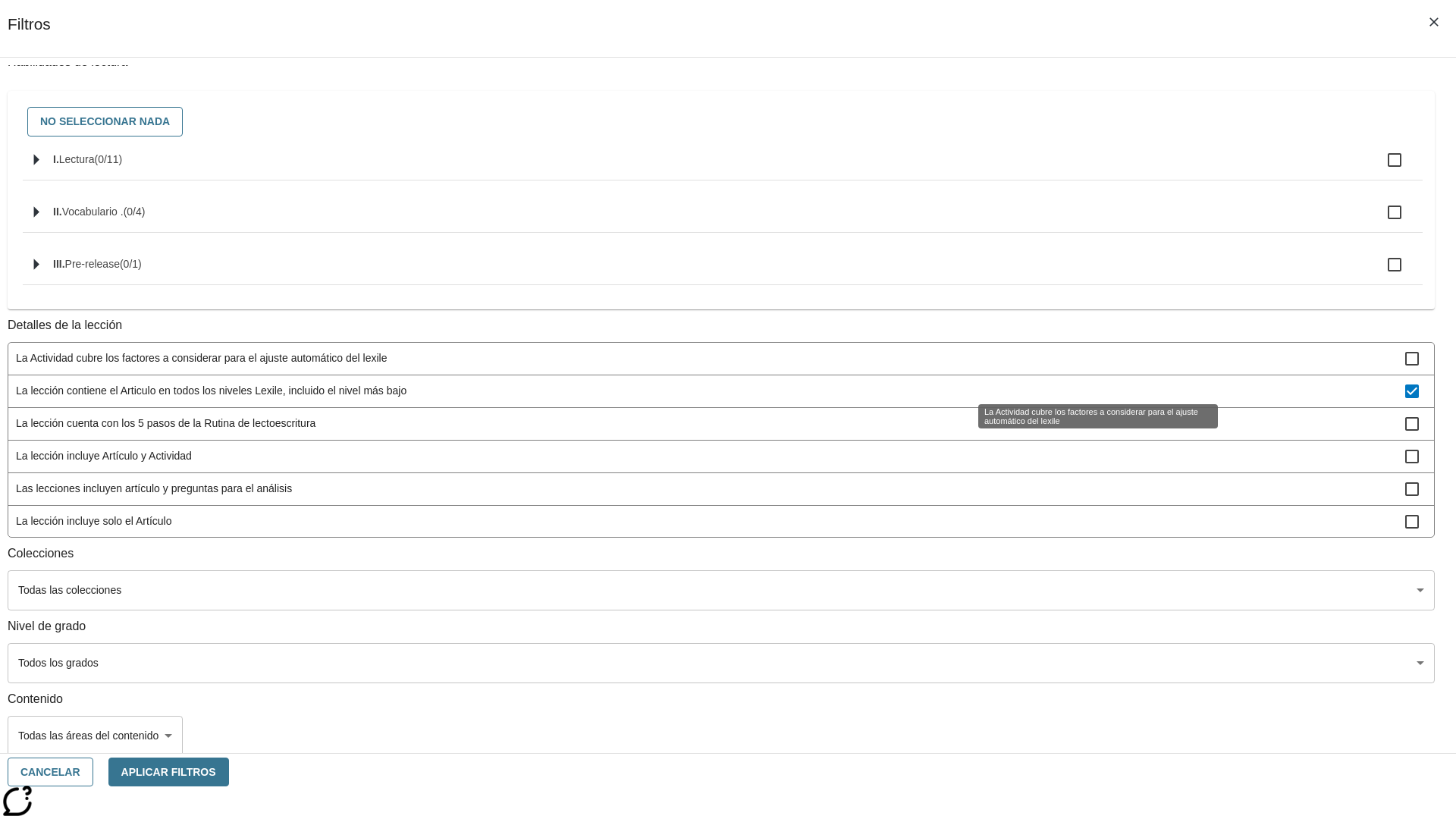
click at [1081, 383] on span "La lección contiene el Articulo en todos los niveles Lexile, incluido el nivel …" at bounding box center [711, 391] width 1389 height 16
checkbox input "false"
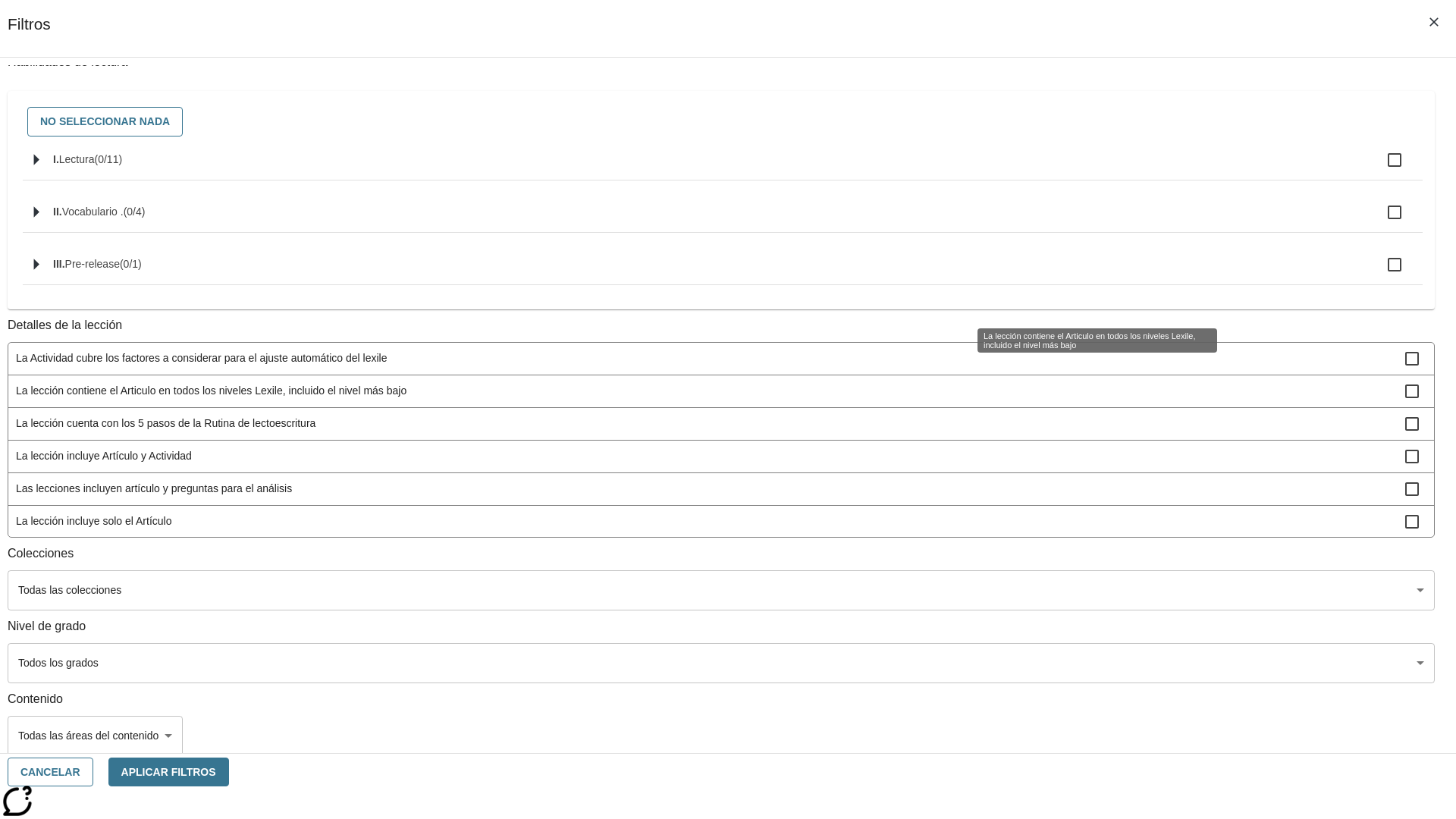
scroll to position [474, 1]
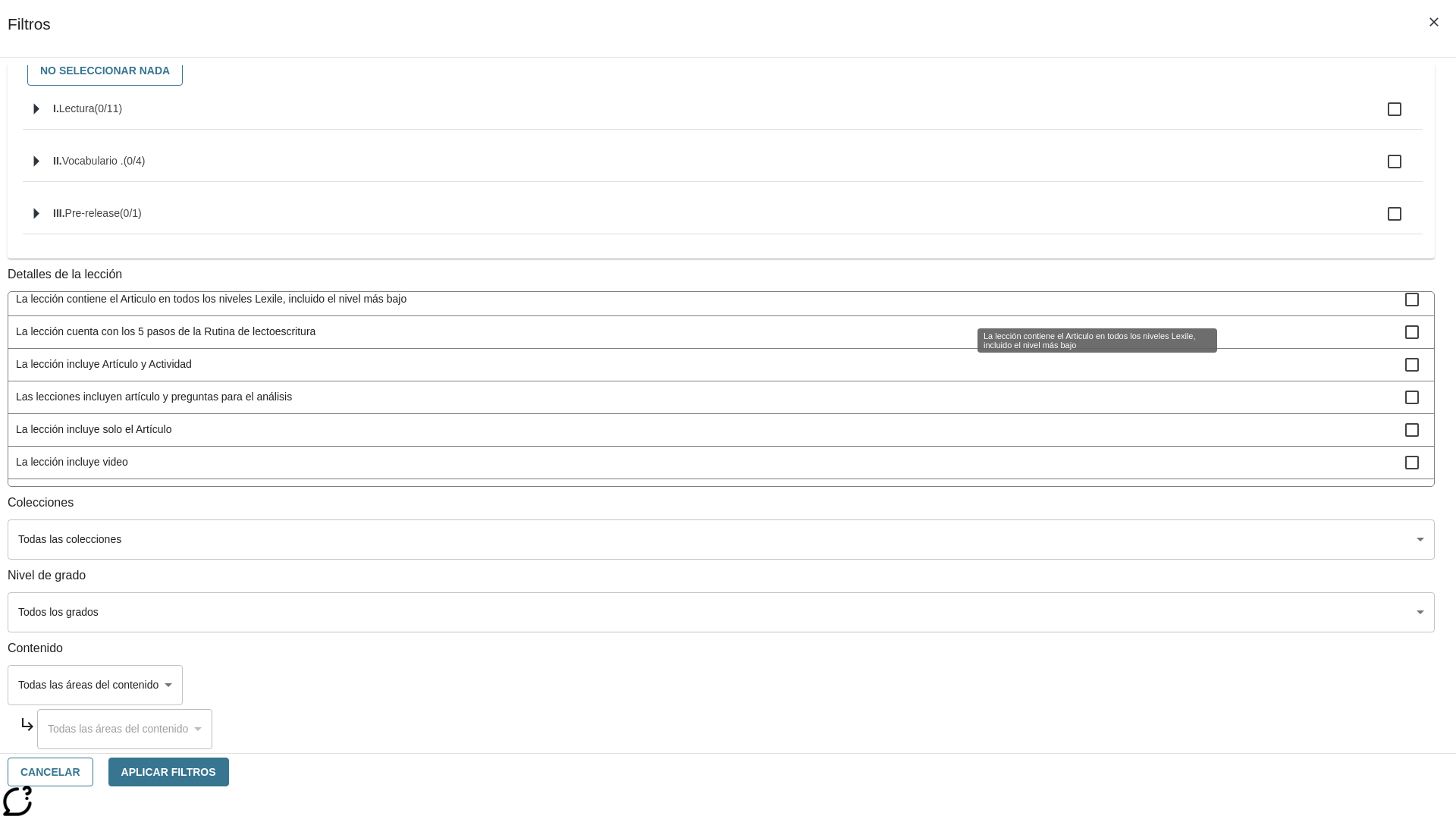
click at [1081, 487] on span "La lección cuenta con las versiones de Todo en espaňol y Apoyo en espaňol" at bounding box center [711, 495] width 1389 height 16
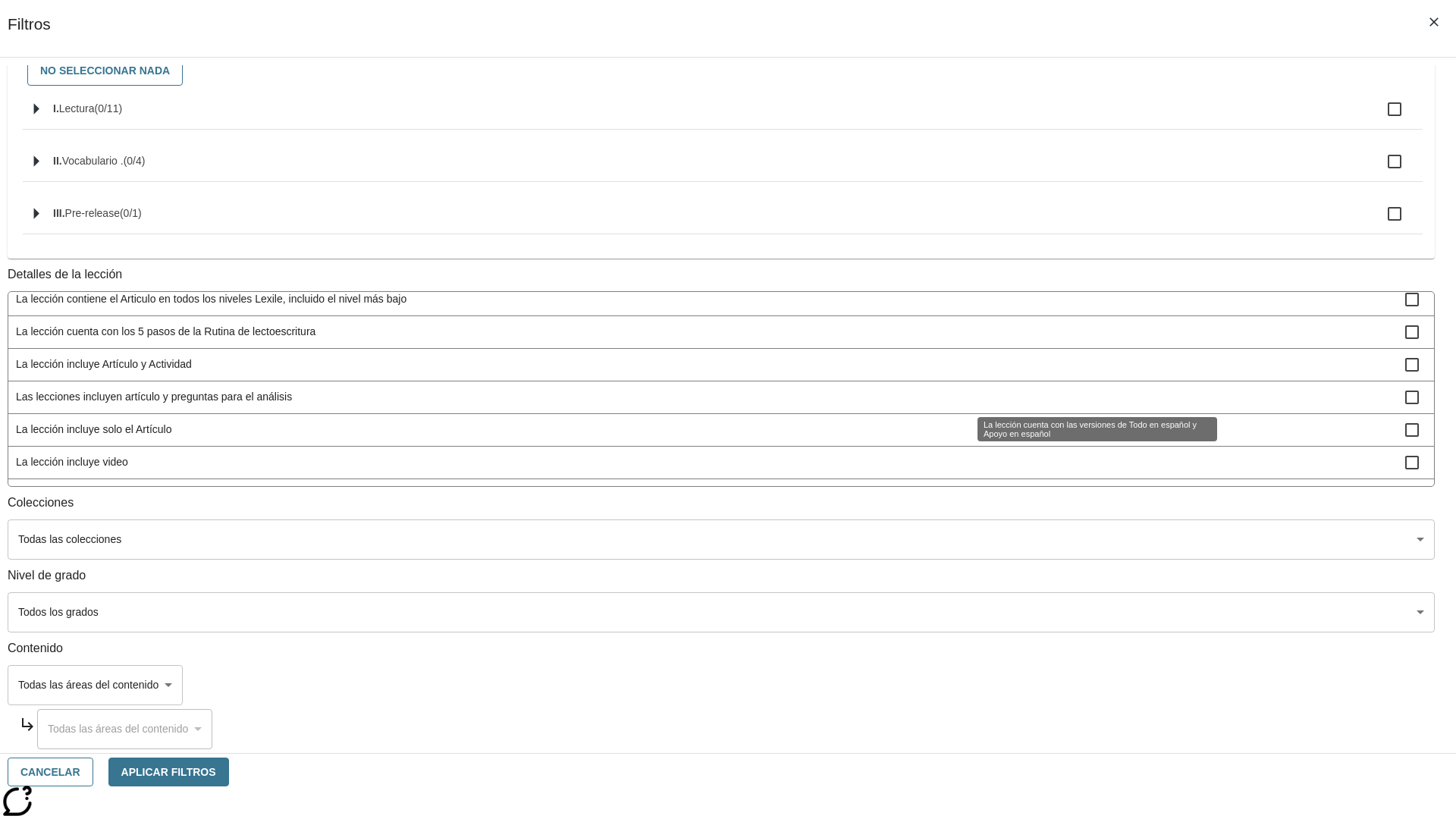
scroll to position [148, 0]
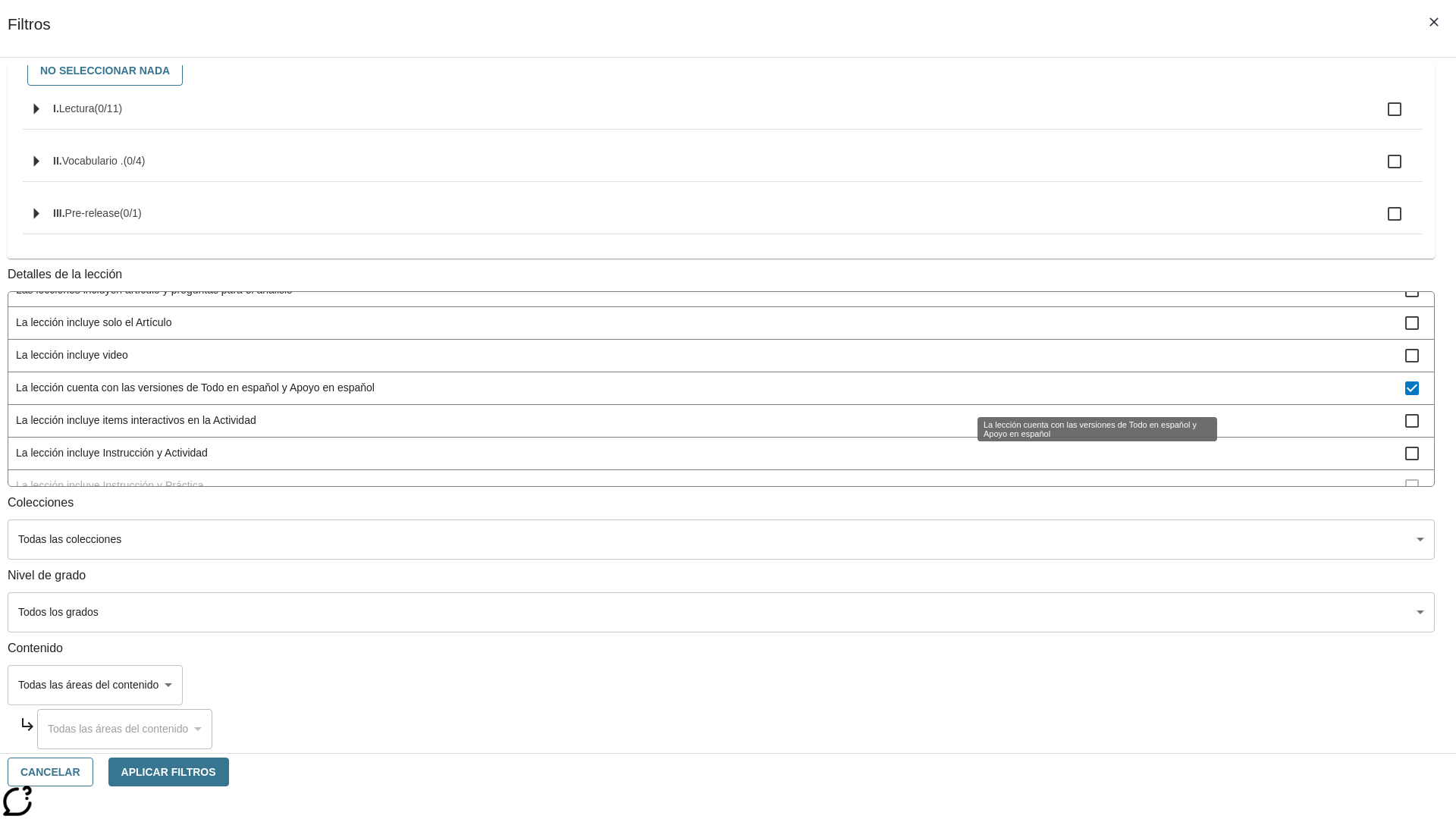
click at [1081, 389] on span "La lección cuenta con las versiones de Todo en espaňol y Apoyo en espaňol" at bounding box center [711, 388] width 1389 height 16
checkbox input "false"
